Goal: Task Accomplishment & Management: Use online tool/utility

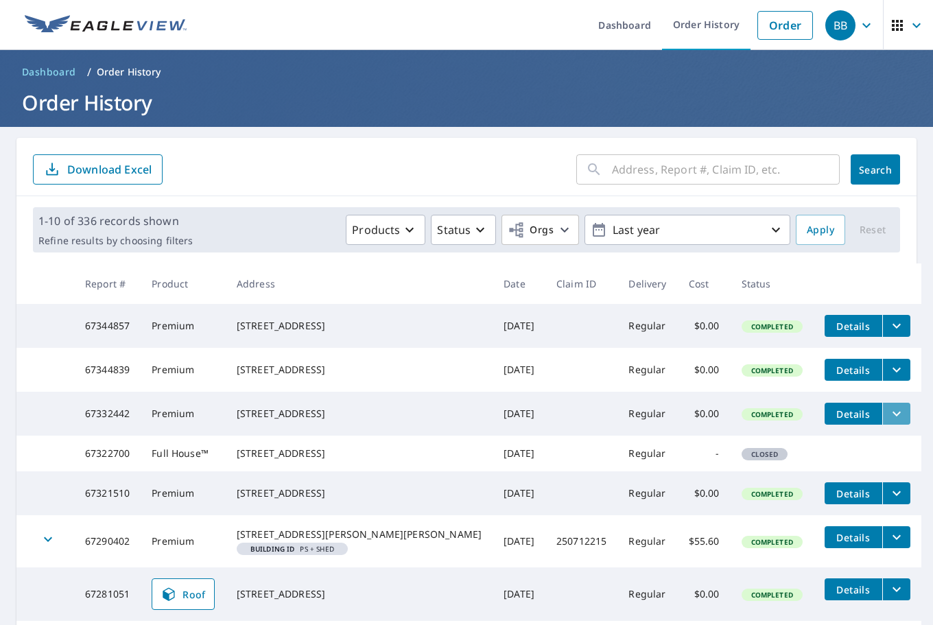
click at [889, 422] on icon "filesDropdownBtn-67332442" at bounding box center [897, 414] width 16 height 16
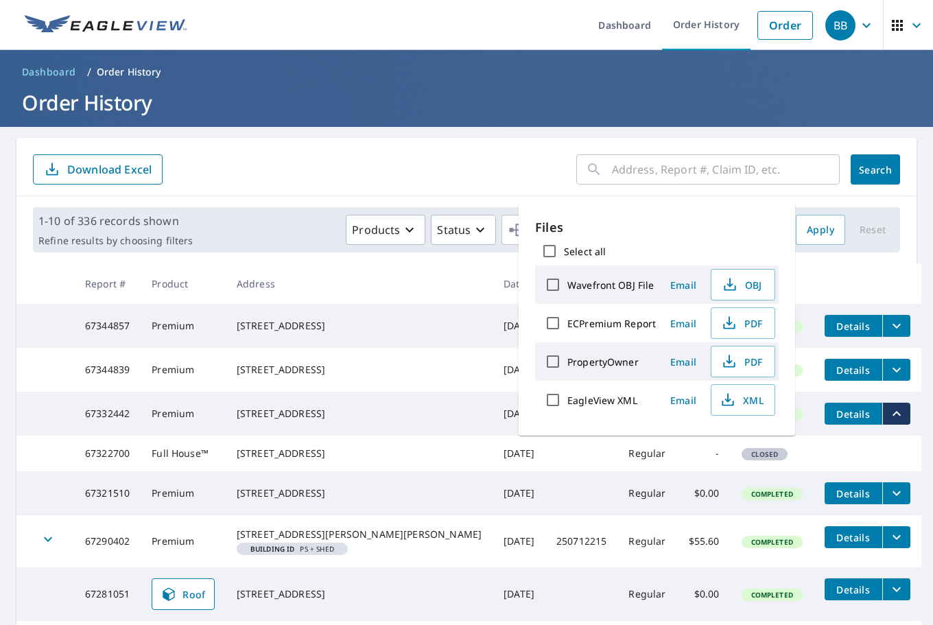
click at [889, 324] on icon "filesDropdownBtn-67344857" at bounding box center [897, 326] width 16 height 16
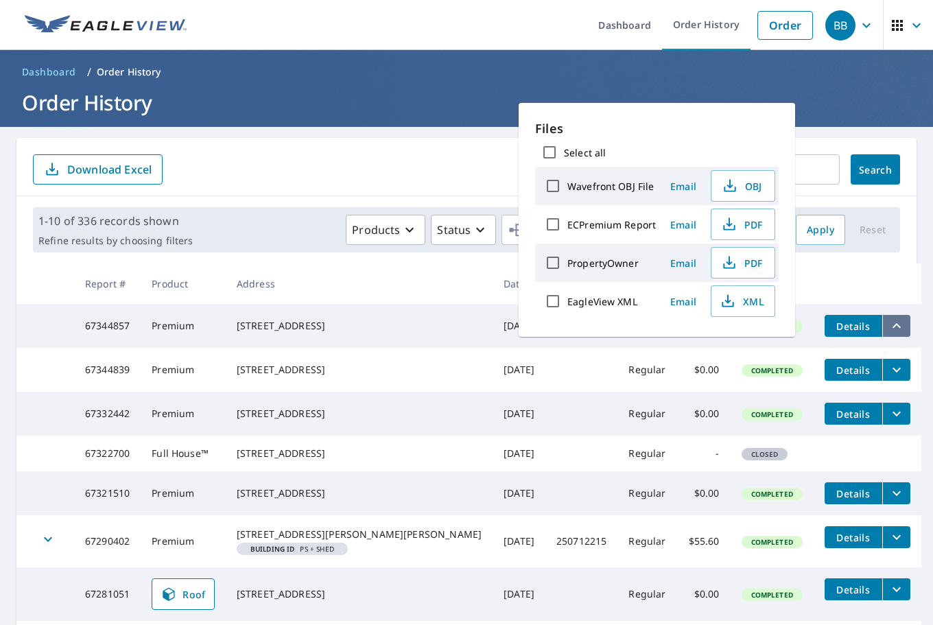
click at [889, 324] on icon "filesDropdownBtn-67344857" at bounding box center [897, 326] width 16 height 16
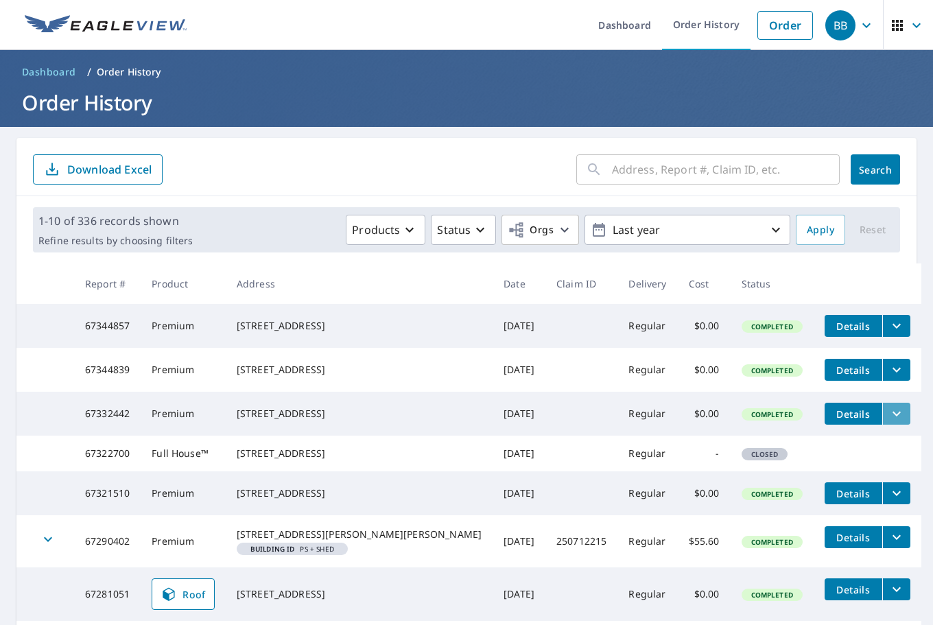
click at [889, 422] on icon "filesDropdownBtn-67332442" at bounding box center [897, 414] width 16 height 16
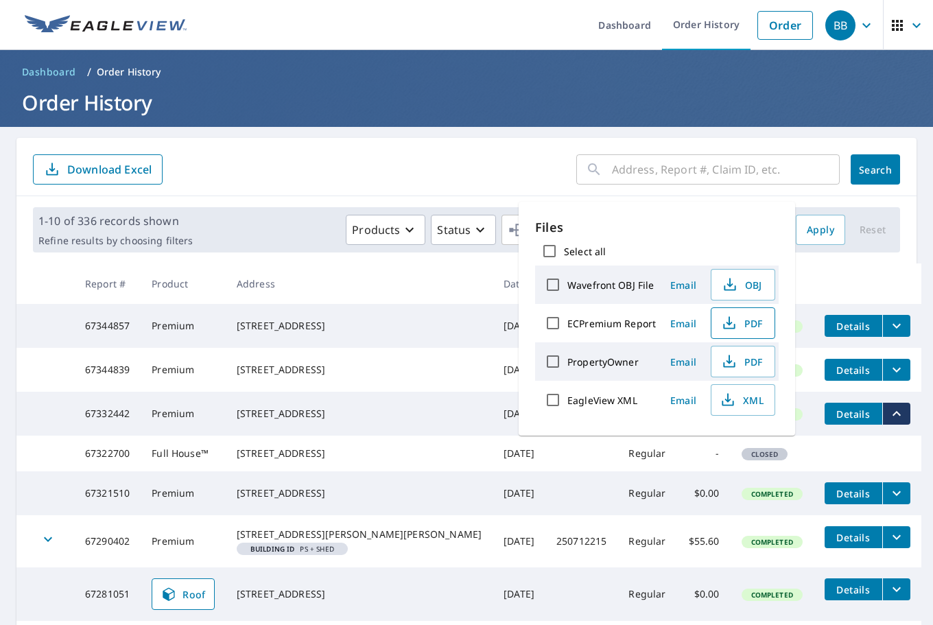
click at [736, 325] on icon "button" at bounding box center [729, 323] width 16 height 16
